Goal: Task Accomplishment & Management: Manage account settings

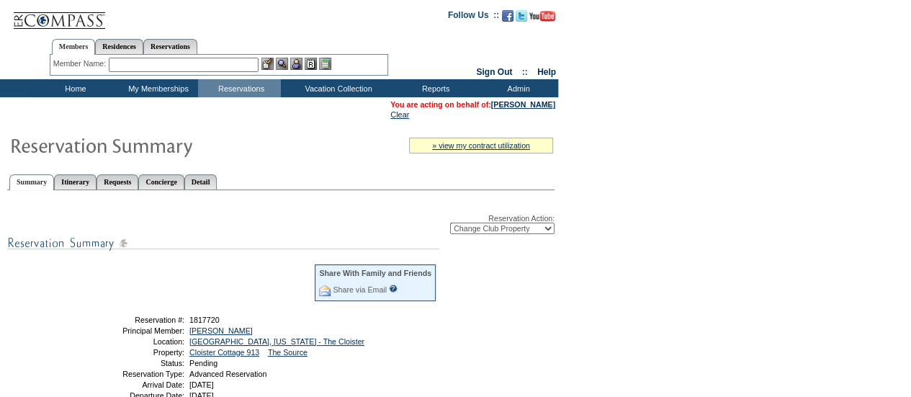
click at [511, 232] on select "-- Select Action -- Modify Reservation Dates Modify Reservation Cost Modify Occ…" at bounding box center [502, 229] width 104 height 12
select select "ChangeOccupancy"
click at [450, 224] on select "-- Select Action -- Modify Reservation Dates Modify Reservation Cost Modify Occ…" at bounding box center [502, 229] width 104 height 12
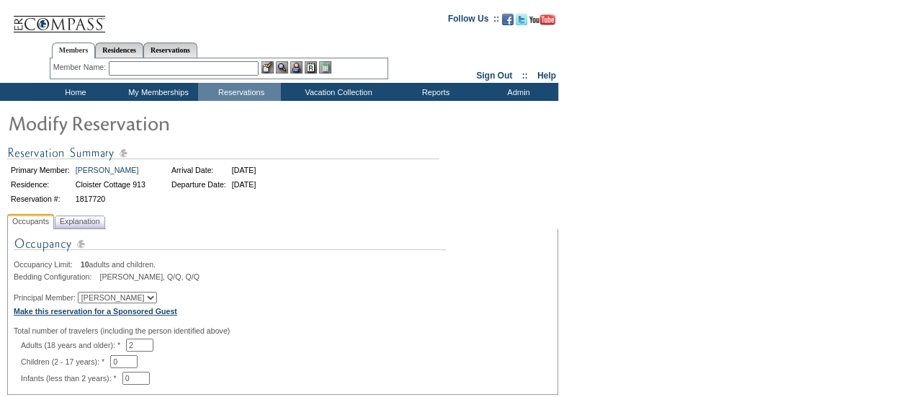
click at [122, 311] on b "Make this reservation for a Sponsored Guest" at bounding box center [96, 311] width 164 height 9
